Goal: Information Seeking & Learning: Learn about a topic

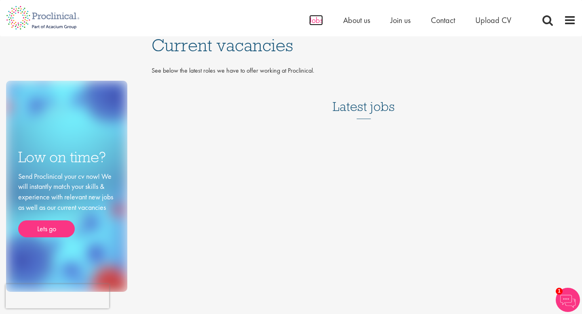
click at [319, 20] on span "Jobs" at bounding box center [316, 20] width 14 height 11
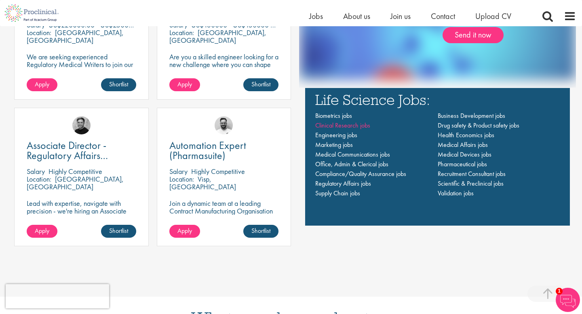
scroll to position [593, 0]
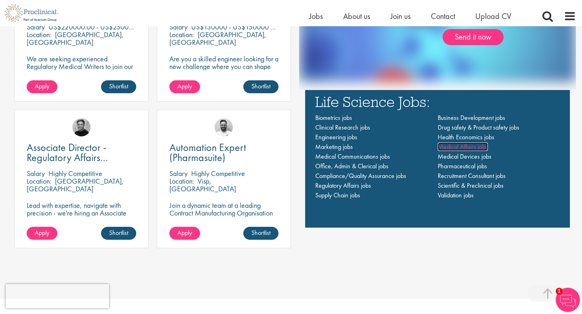
click at [472, 149] on span "Medical Affairs jobs" at bounding box center [463, 147] width 50 height 8
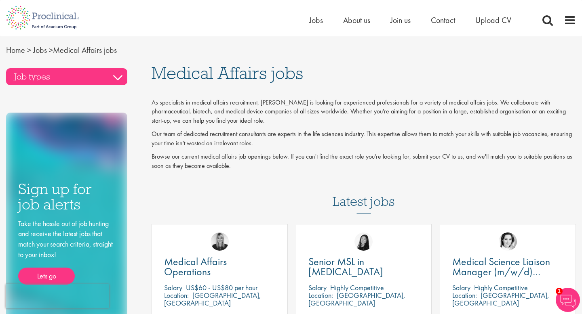
click at [62, 76] on h3 "Job types" at bounding box center [66, 76] width 121 height 17
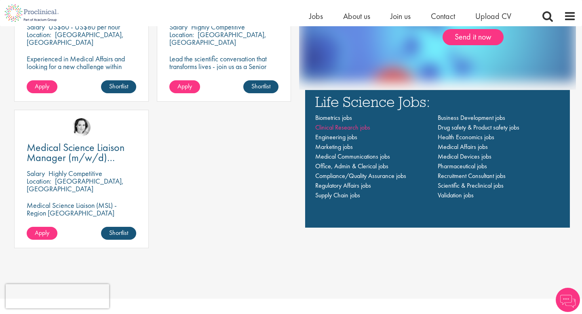
scroll to position [593, 0]
click at [360, 130] on span "Clinical Research jobs" at bounding box center [342, 127] width 55 height 8
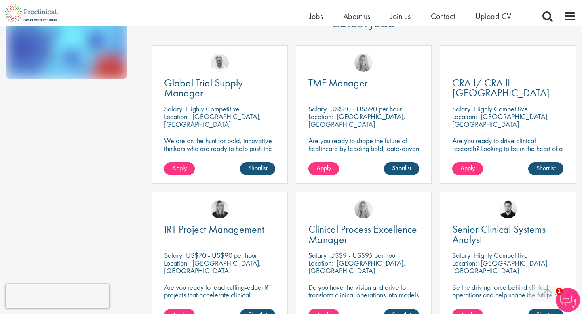
scroll to position [235, 0]
